Goal: Task Accomplishment & Management: Use online tool/utility

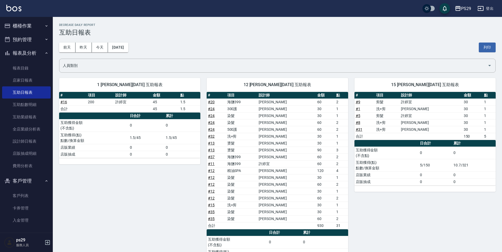
scroll to position [210, 0]
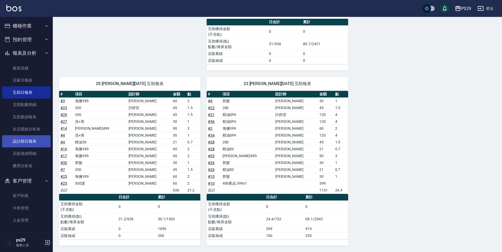
click at [41, 144] on link "設計師日報表" at bounding box center [26, 141] width 49 height 12
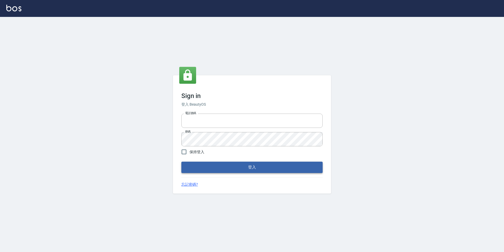
type input "0422269797"
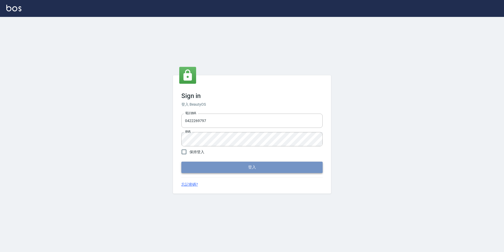
click at [269, 168] on button "登入" at bounding box center [252, 166] width 141 height 11
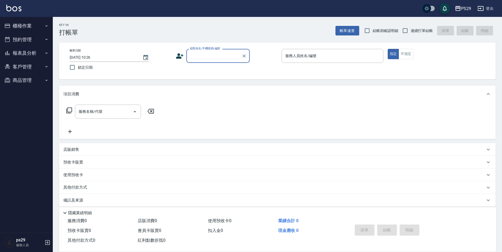
click at [28, 52] on button "報表及分析" at bounding box center [26, 53] width 49 height 14
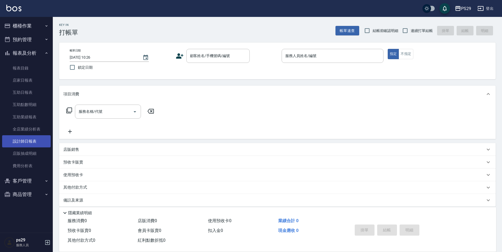
click at [29, 138] on link "設計師日報表" at bounding box center [26, 141] width 49 height 12
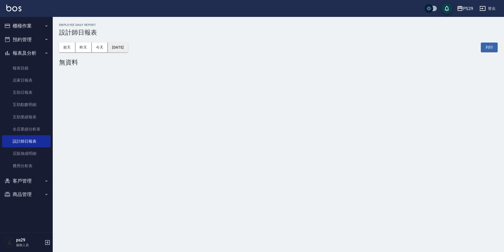
click at [120, 49] on button "[DATE]" at bounding box center [118, 47] width 20 height 10
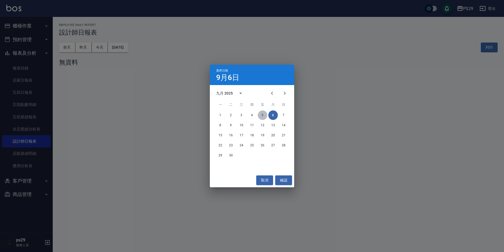
click at [264, 114] on button "5" at bounding box center [262, 114] width 9 height 9
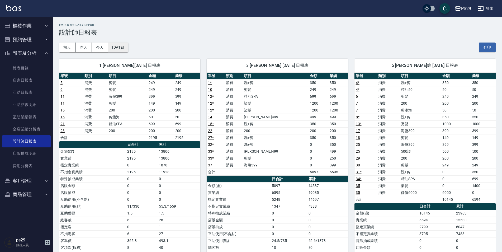
click at [119, 45] on button "[DATE]" at bounding box center [118, 47] width 20 height 10
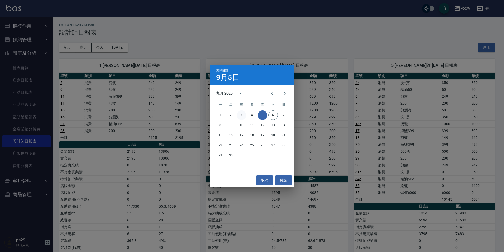
click at [241, 116] on button "3" at bounding box center [241, 114] width 9 height 9
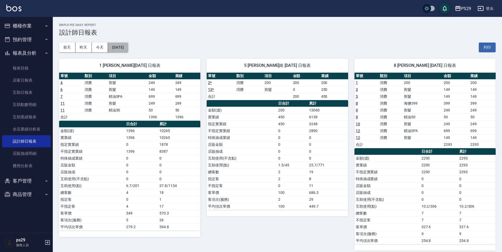
click at [123, 47] on button "[DATE]" at bounding box center [118, 47] width 20 height 10
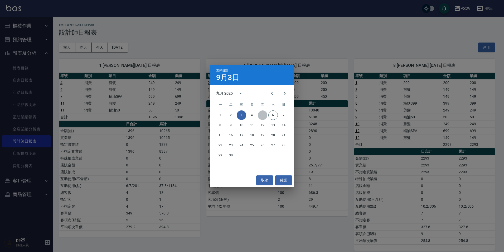
click at [261, 114] on button "5" at bounding box center [262, 114] width 9 height 9
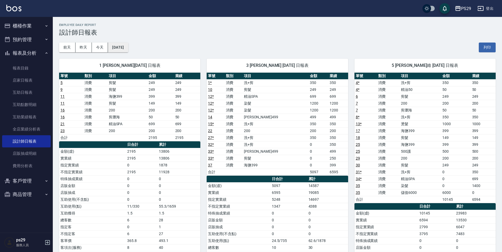
click at [119, 46] on button "[DATE]" at bounding box center [118, 47] width 20 height 10
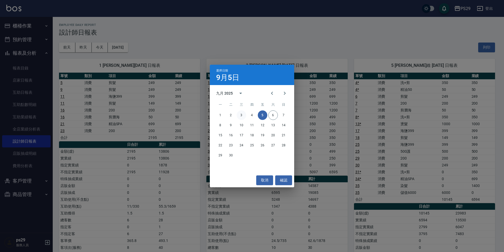
click at [241, 118] on button "3" at bounding box center [241, 114] width 9 height 9
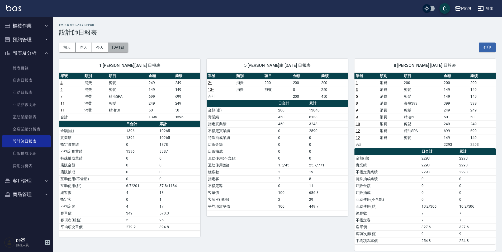
click at [124, 48] on button "[DATE]" at bounding box center [118, 47] width 20 height 10
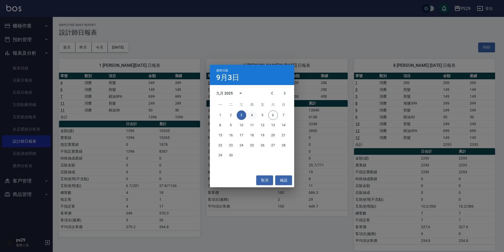
click at [252, 114] on button "4" at bounding box center [251, 114] width 9 height 9
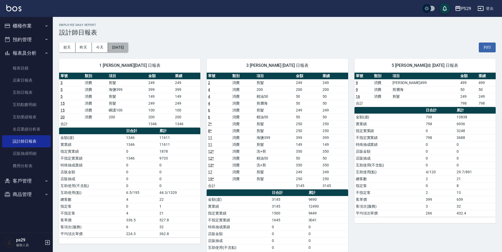
click at [128, 48] on button "[DATE]" at bounding box center [118, 47] width 20 height 10
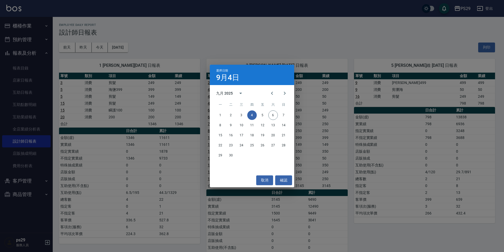
click at [199, 55] on div "選擇日期 [DATE] 九月 2025 一 二 三 四 五 六 日 1 2 3 4 5 6 7 8 9 10 11 12 13 14 15 16 17 18 …" at bounding box center [252, 126] width 504 height 252
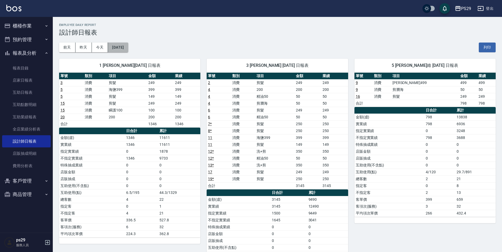
click at [128, 48] on button "[DATE]" at bounding box center [118, 47] width 20 height 10
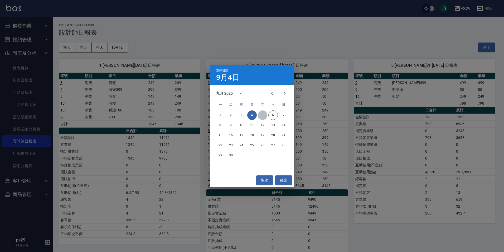
click at [262, 113] on button "5" at bounding box center [262, 114] width 9 height 9
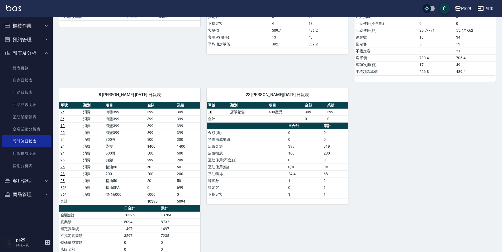
scroll to position [313, 0]
